Goal: Information Seeking & Learning: Learn about a topic

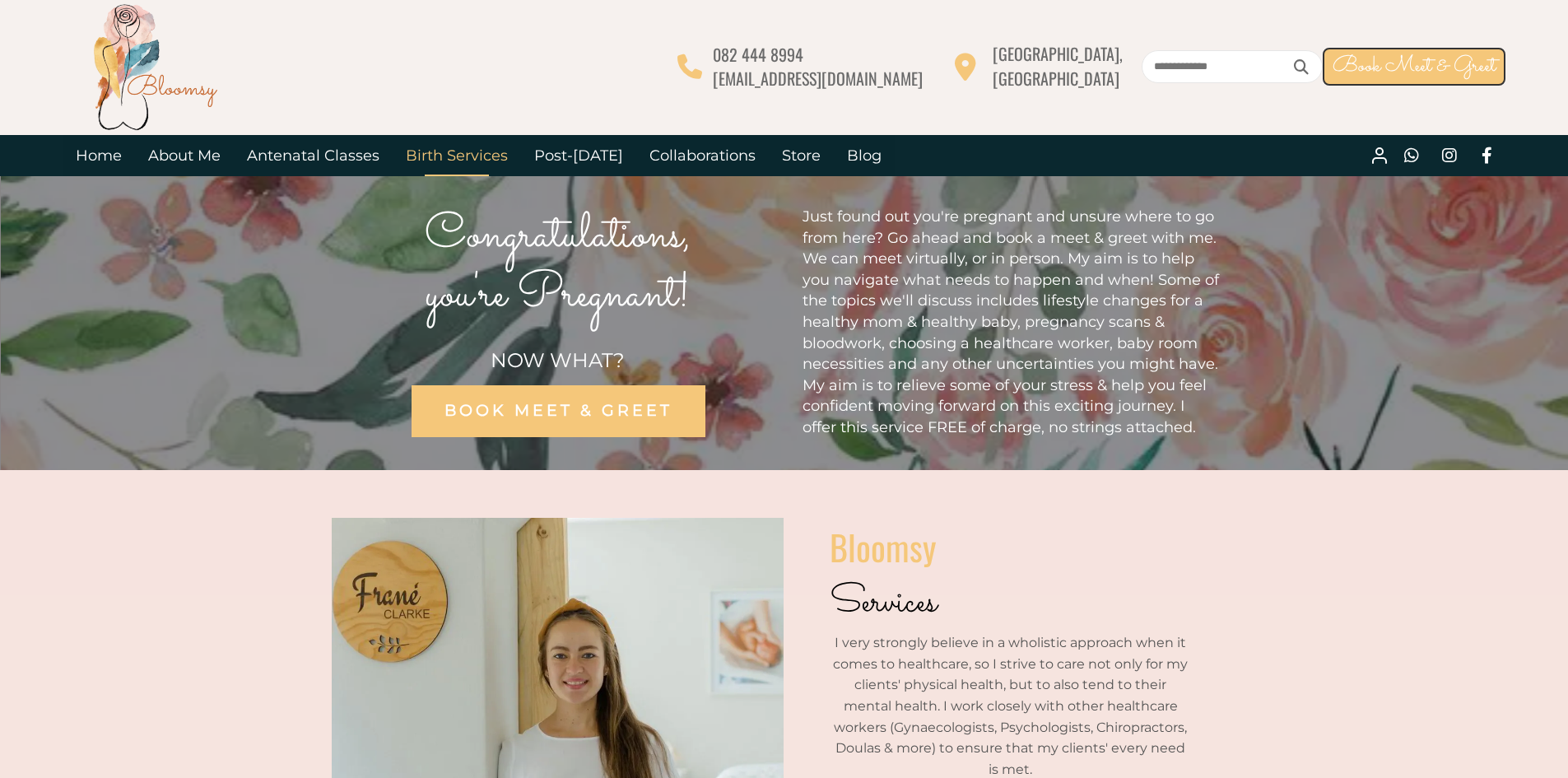
click at [464, 160] on link "Birth Services" at bounding box center [457, 155] width 129 height 41
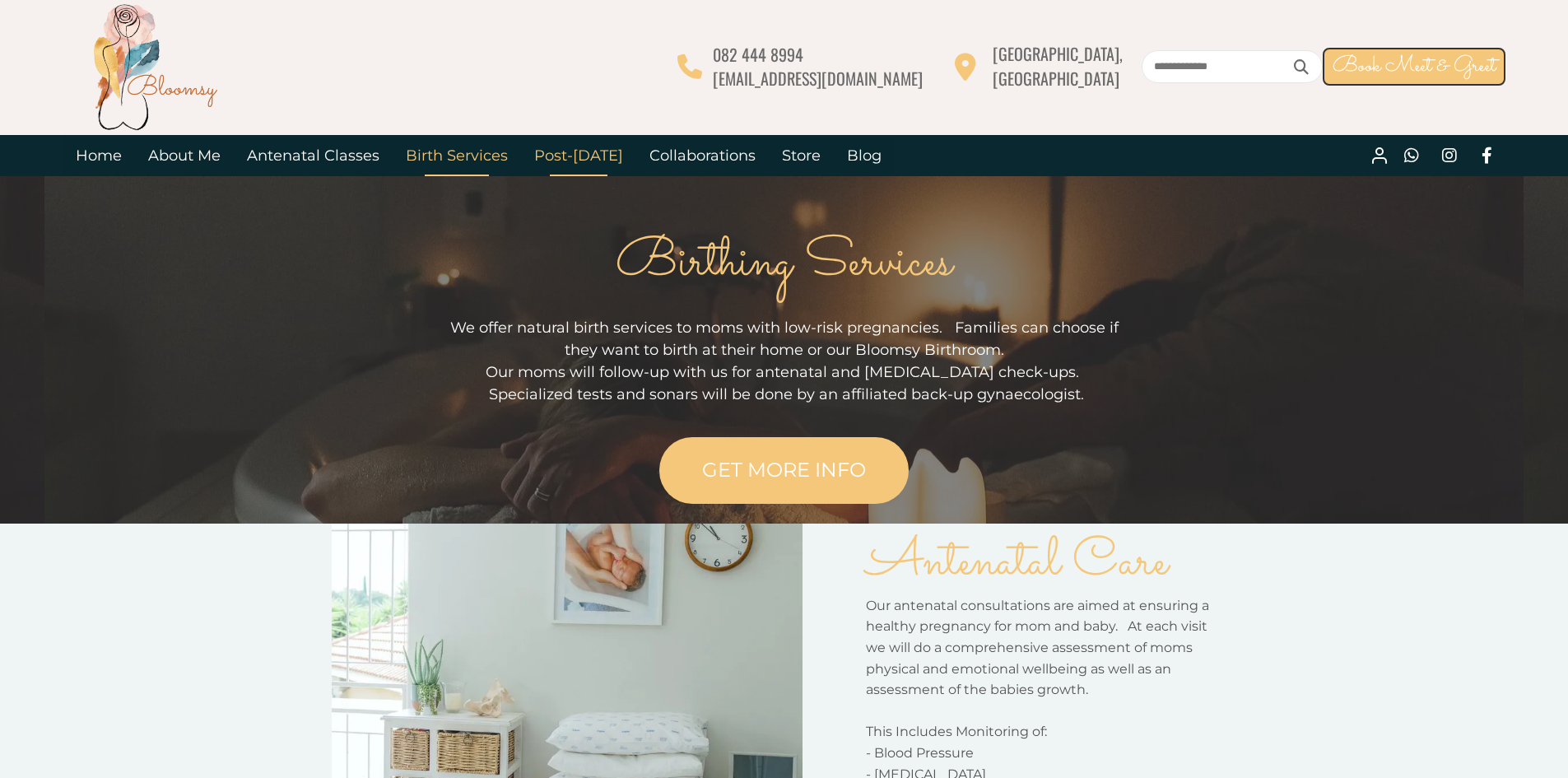
click at [577, 161] on link "Post-[DATE]" at bounding box center [578, 155] width 115 height 41
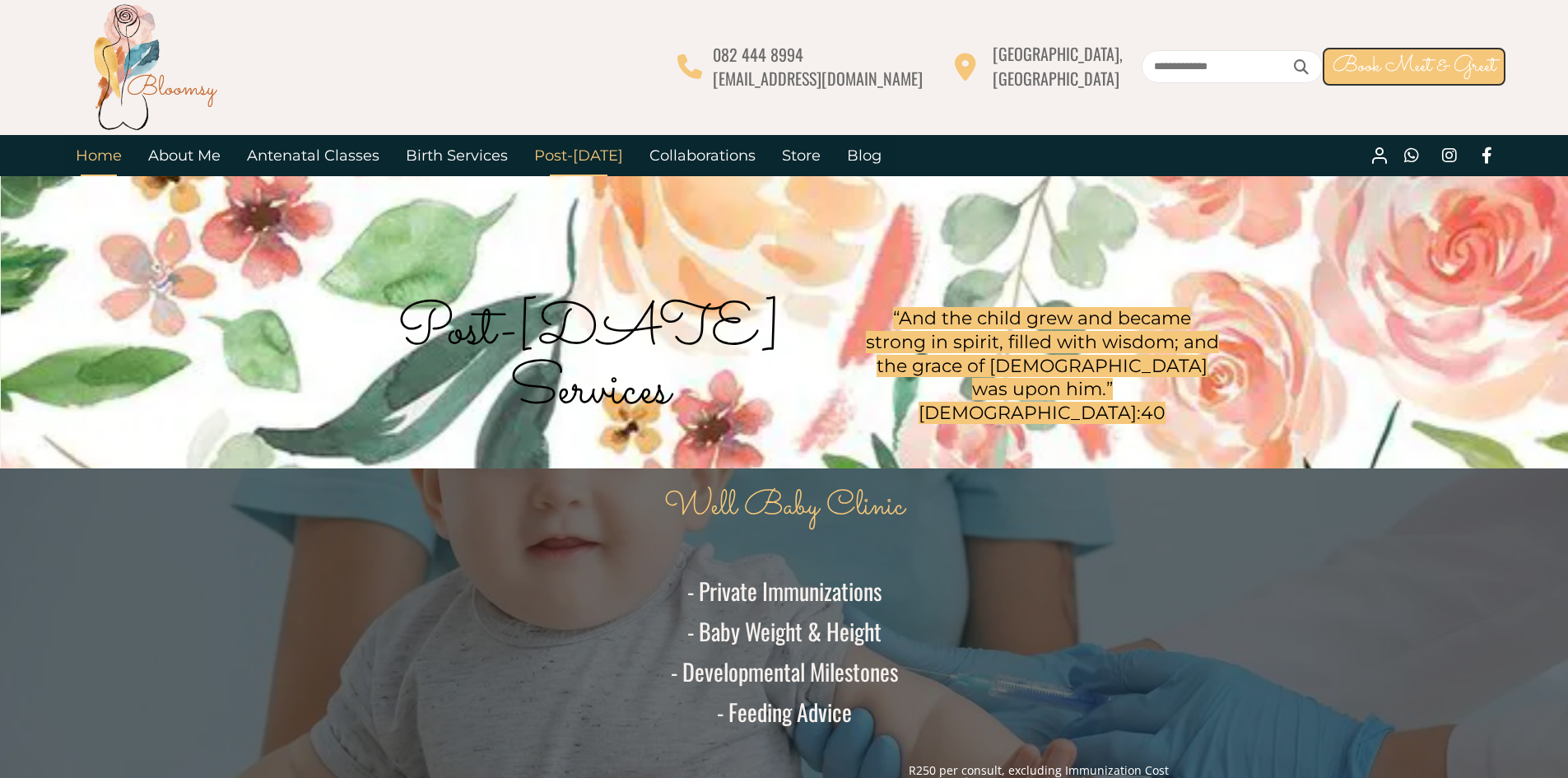
click at [110, 152] on link "Home" at bounding box center [98, 155] width 73 height 41
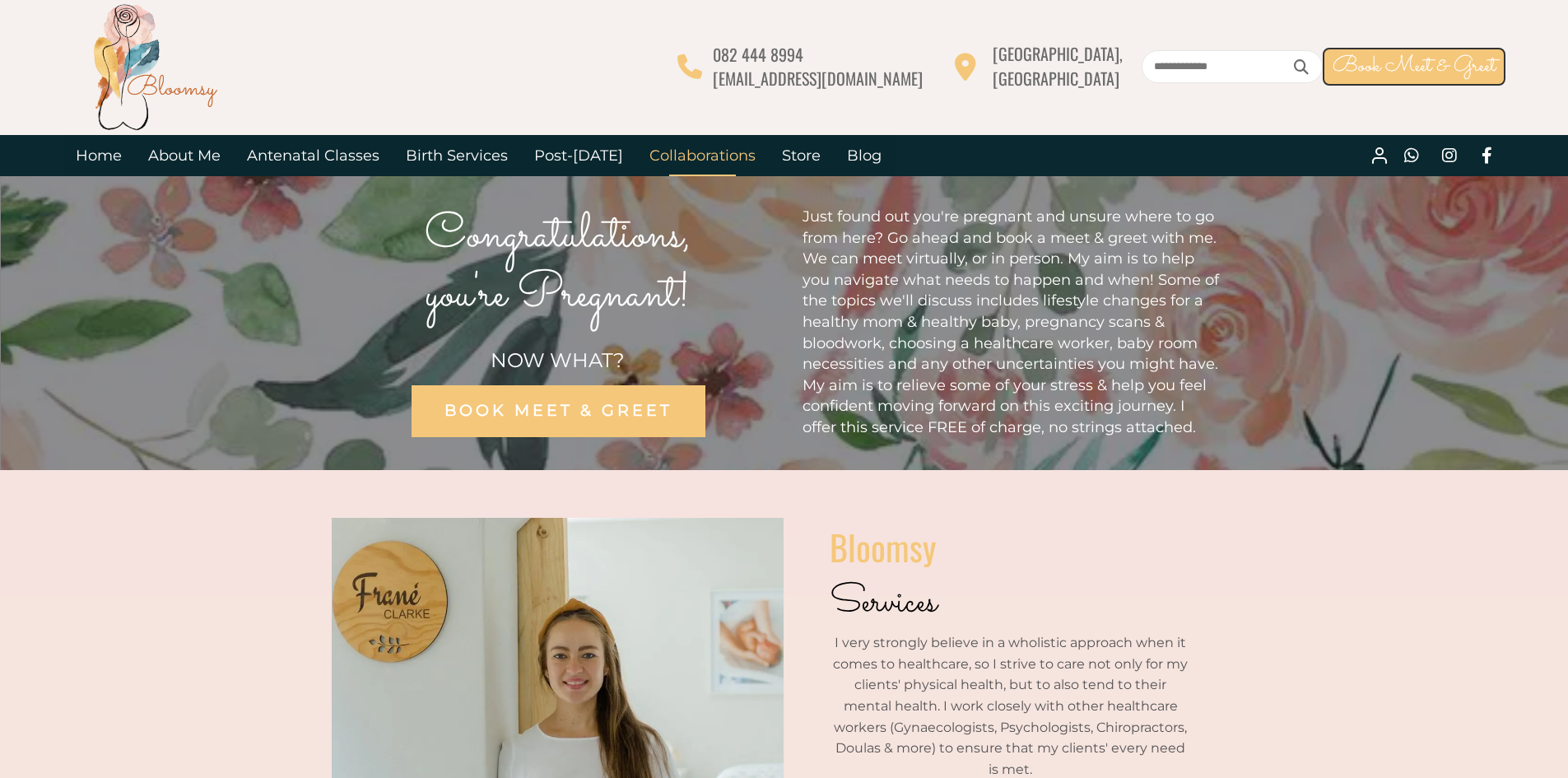
click at [697, 150] on link "Collaborations" at bounding box center [702, 155] width 132 height 41
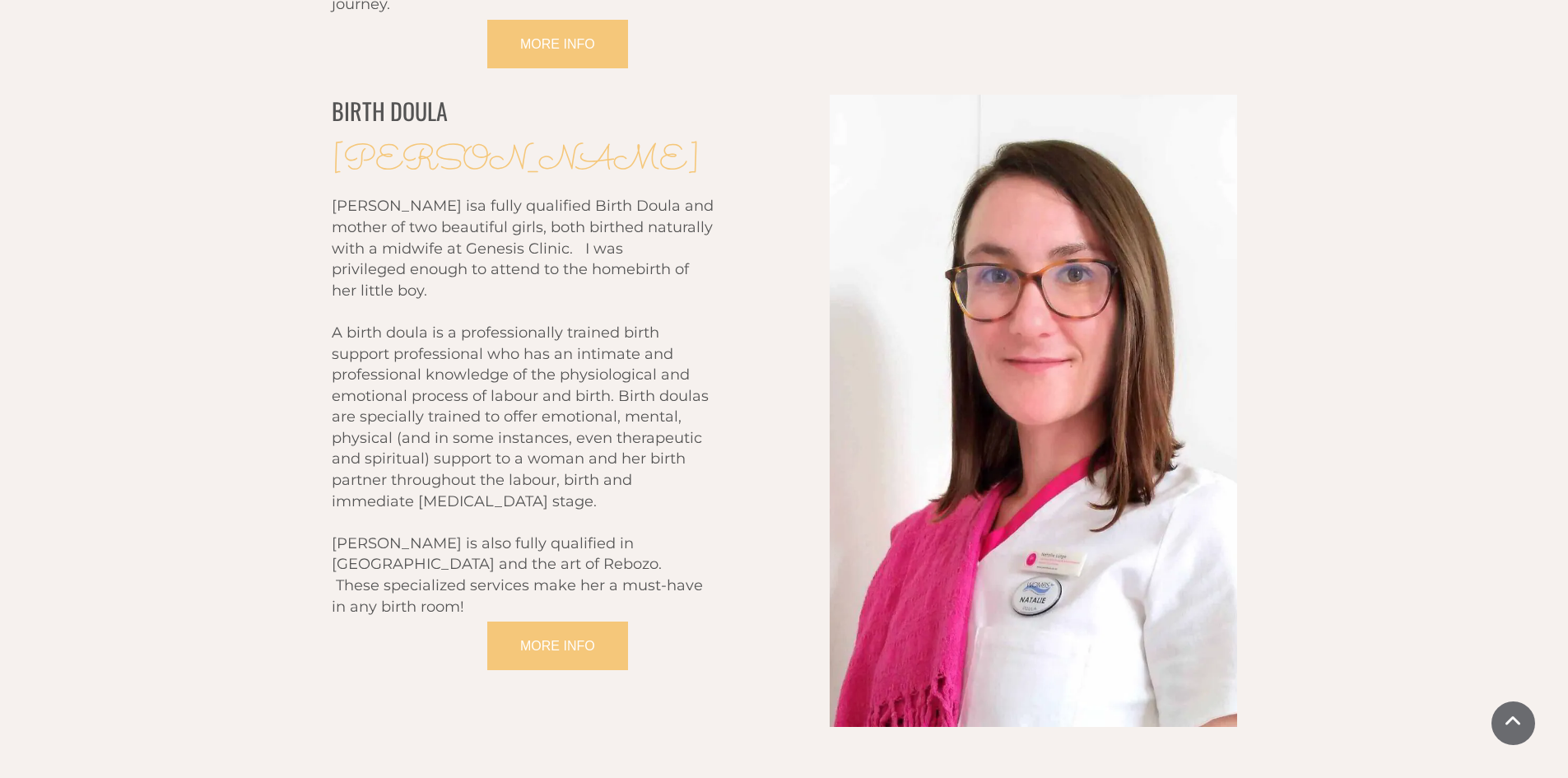
scroll to position [2634, 0]
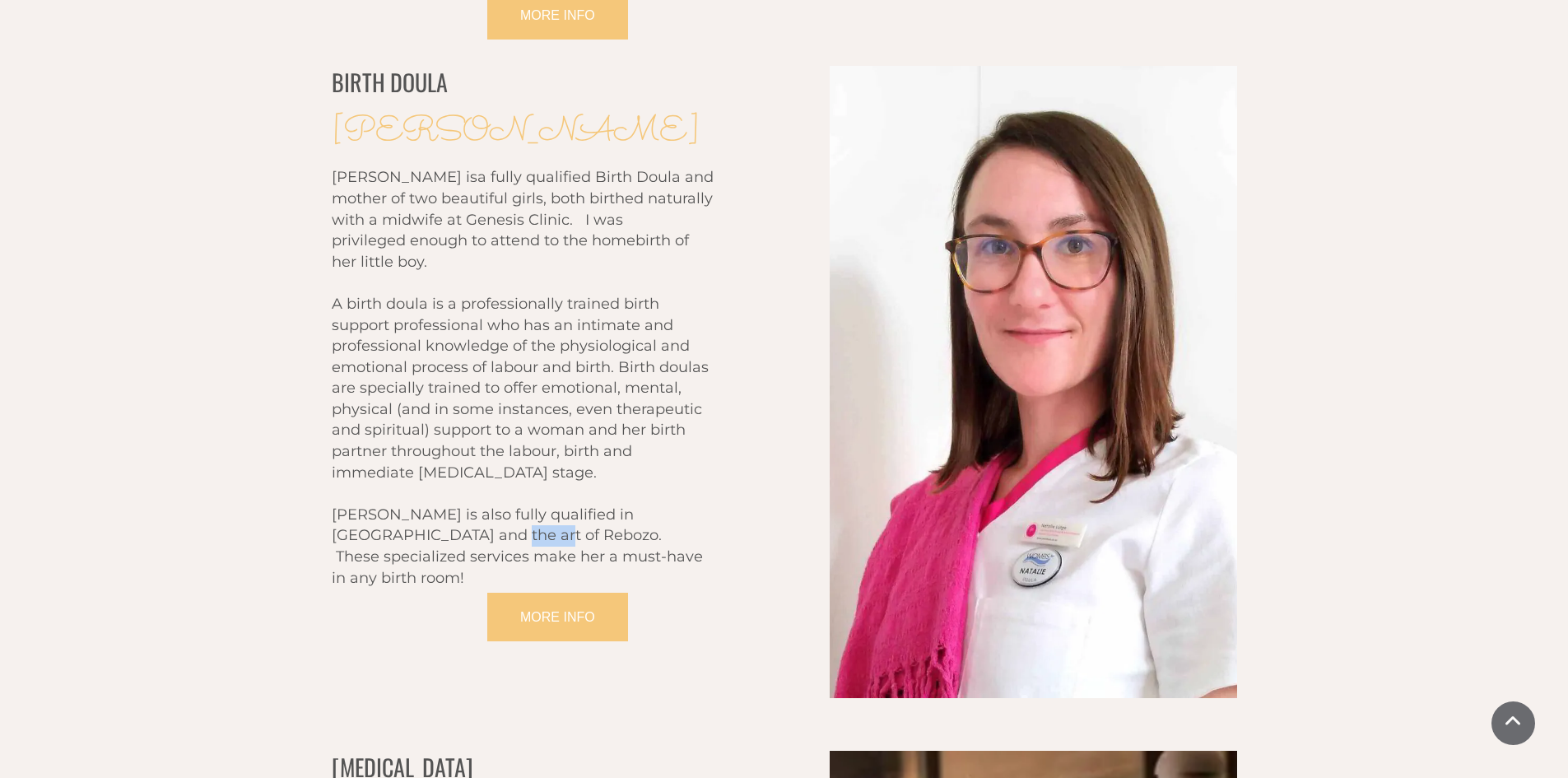
drag, startPoint x: 456, startPoint y: 432, endPoint x: 403, endPoint y: 437, distance: 53.2
click at [403, 505] on span "[PERSON_NAME] is also fully qualified in [GEOGRAPHIC_DATA] and the art of Reboz…" at bounding box center [517, 546] width 371 height 81
click at [224, 501] on div "BIRTH DOULA [PERSON_NAME] [PERSON_NAME] is a fully qualified Birth Doula and mo…" at bounding box center [784, 382] width 1568 height 685
click at [575, 592] on link "MORE INFO" at bounding box center [557, 617] width 141 height 48
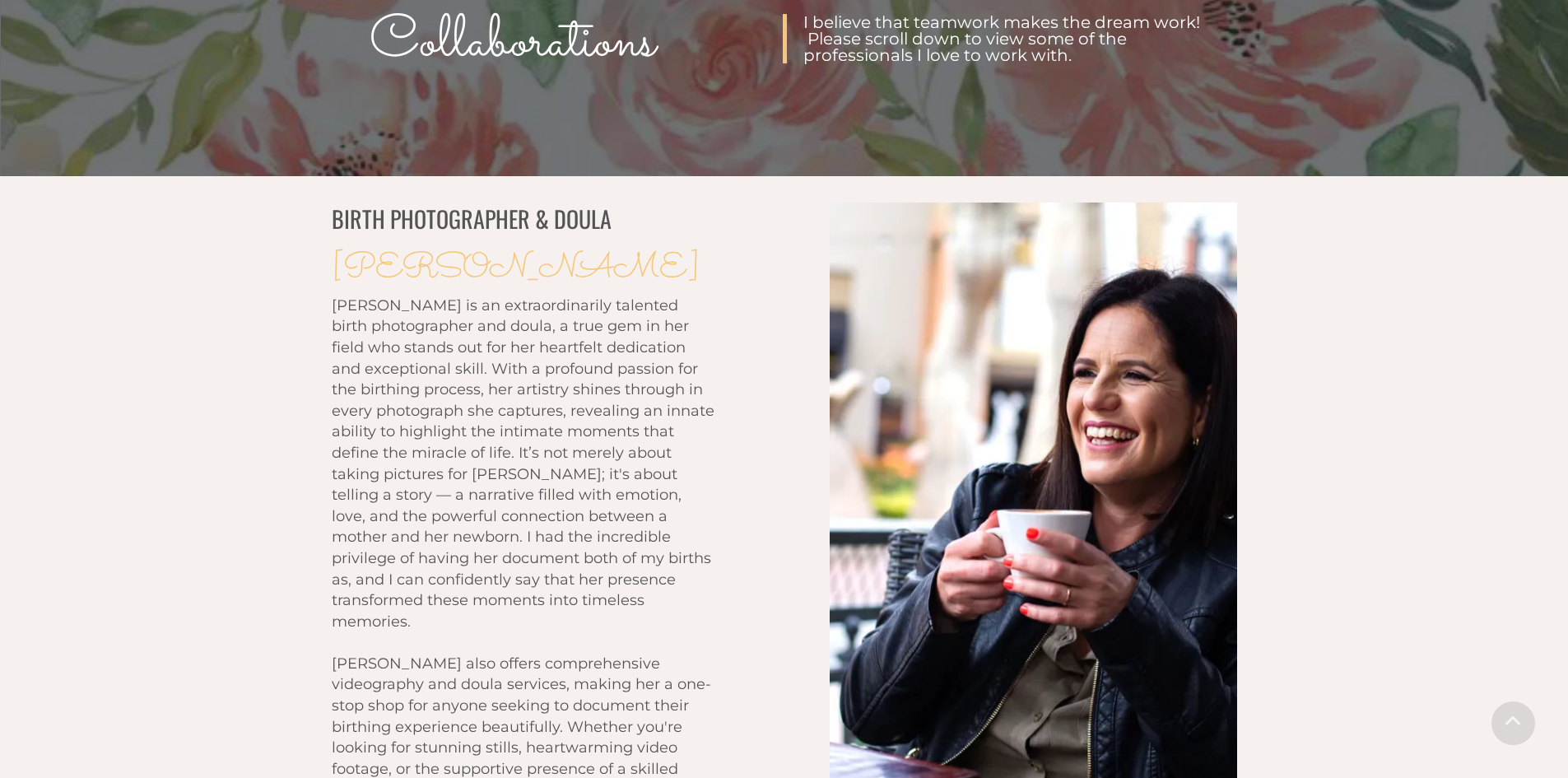
scroll to position [0, 0]
